Goal: Browse casually

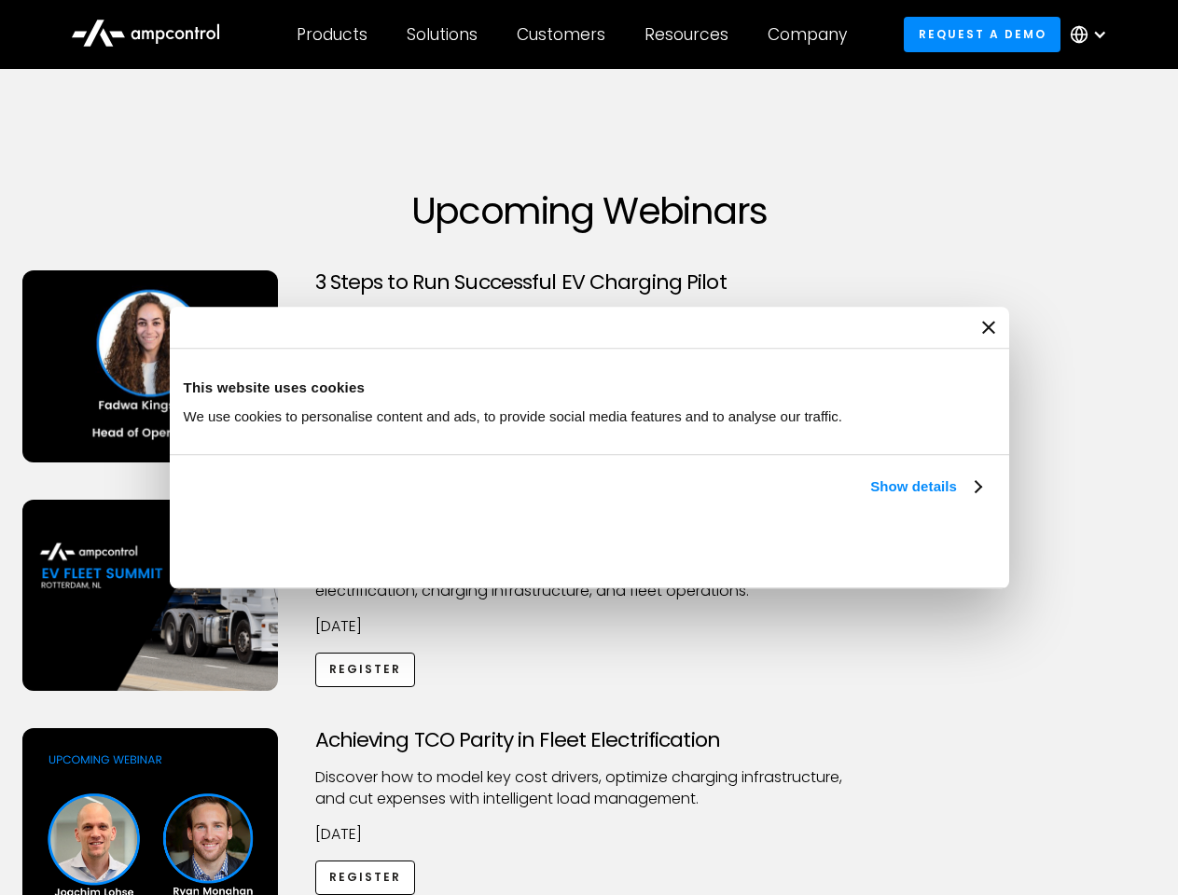
click at [870, 498] on link "Show details" at bounding box center [925, 487] width 110 height 22
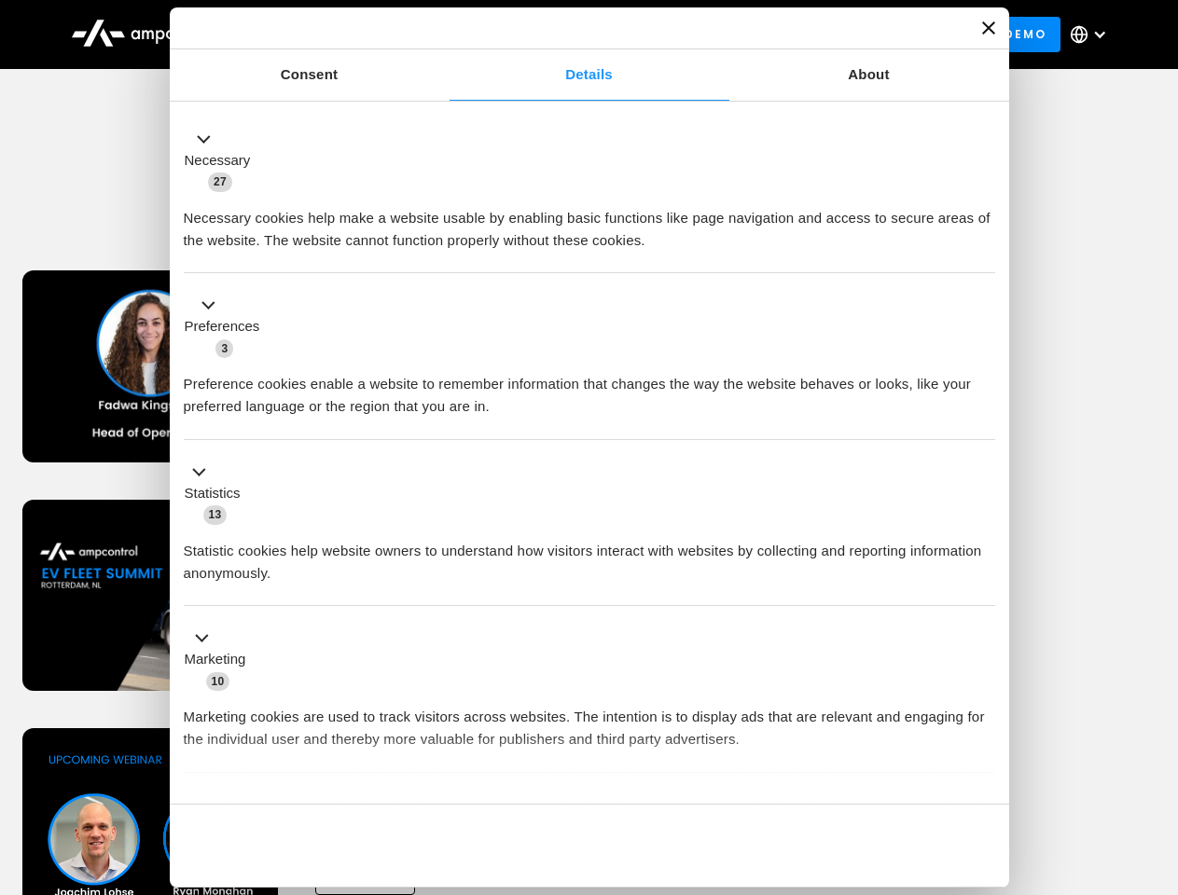
click at [983, 252] on div "Necessary cookies help make a website usable by enabling basic functions like p…" at bounding box center [590, 222] width 812 height 59
click at [1158, 752] on div "Achieving TCO Parity in Fleet Electrification Discover how to model key cost dr…" at bounding box center [590, 874] width 1172 height 293
click at [574, 35] on div "Customers" at bounding box center [561, 34] width 89 height 21
click at [331, 35] on div "Products" at bounding box center [332, 34] width 71 height 21
click at [443, 35] on div "Solutions" at bounding box center [442, 34] width 71 height 21
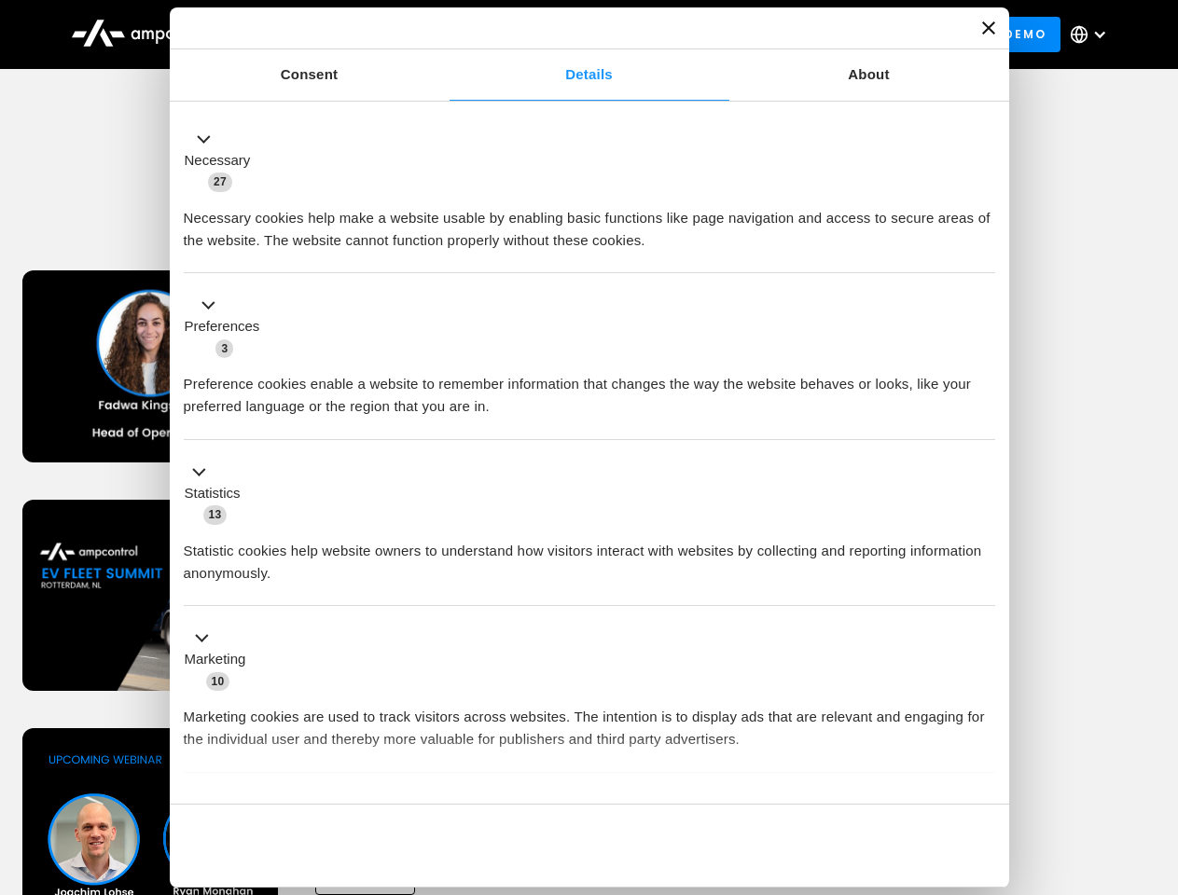
click at [564, 35] on div "Customers" at bounding box center [561, 34] width 89 height 21
click at [690, 35] on div "Resources" at bounding box center [687, 34] width 84 height 21
click at [813, 35] on div "Company" at bounding box center [807, 34] width 79 height 21
click at [1093, 35] on div at bounding box center [1099, 34] width 15 height 15
